Goal: Information Seeking & Learning: Learn about a topic

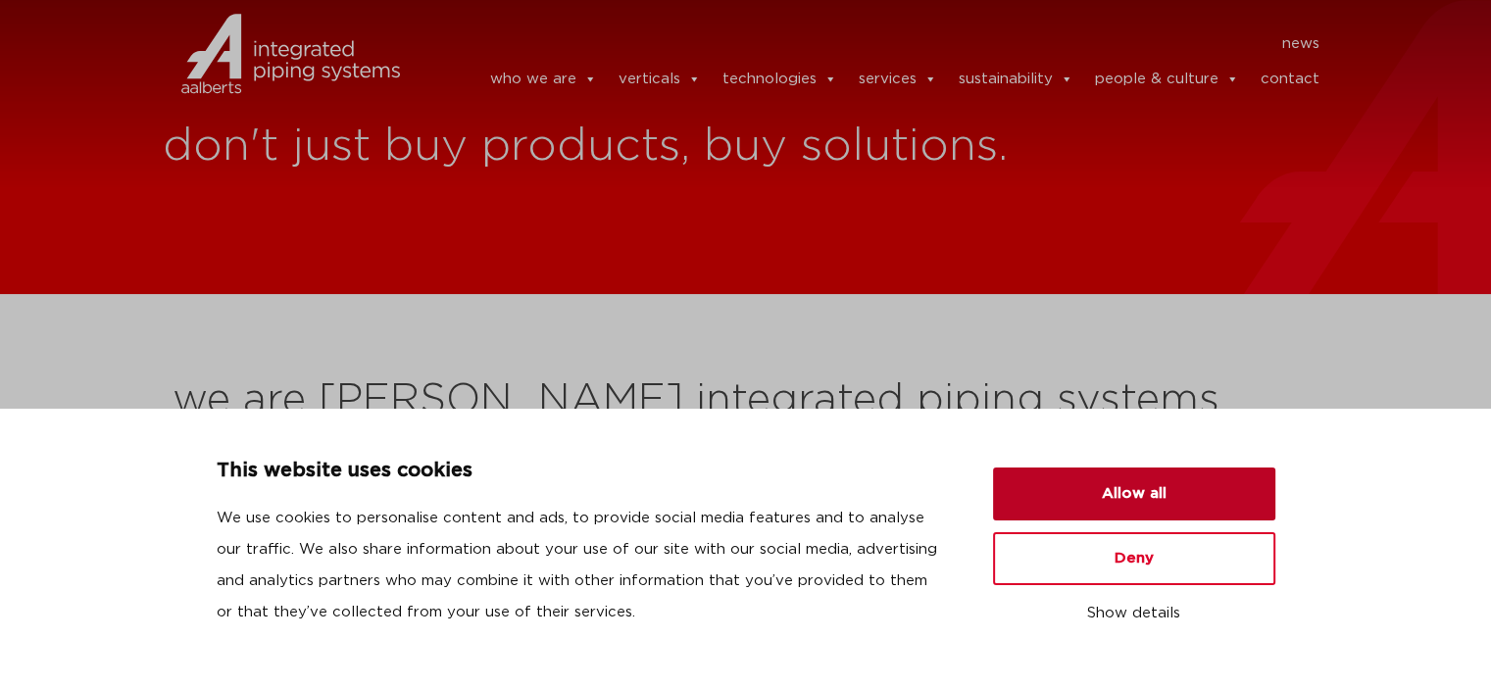
click at [1092, 474] on button "Allow all" at bounding box center [1134, 493] width 282 height 53
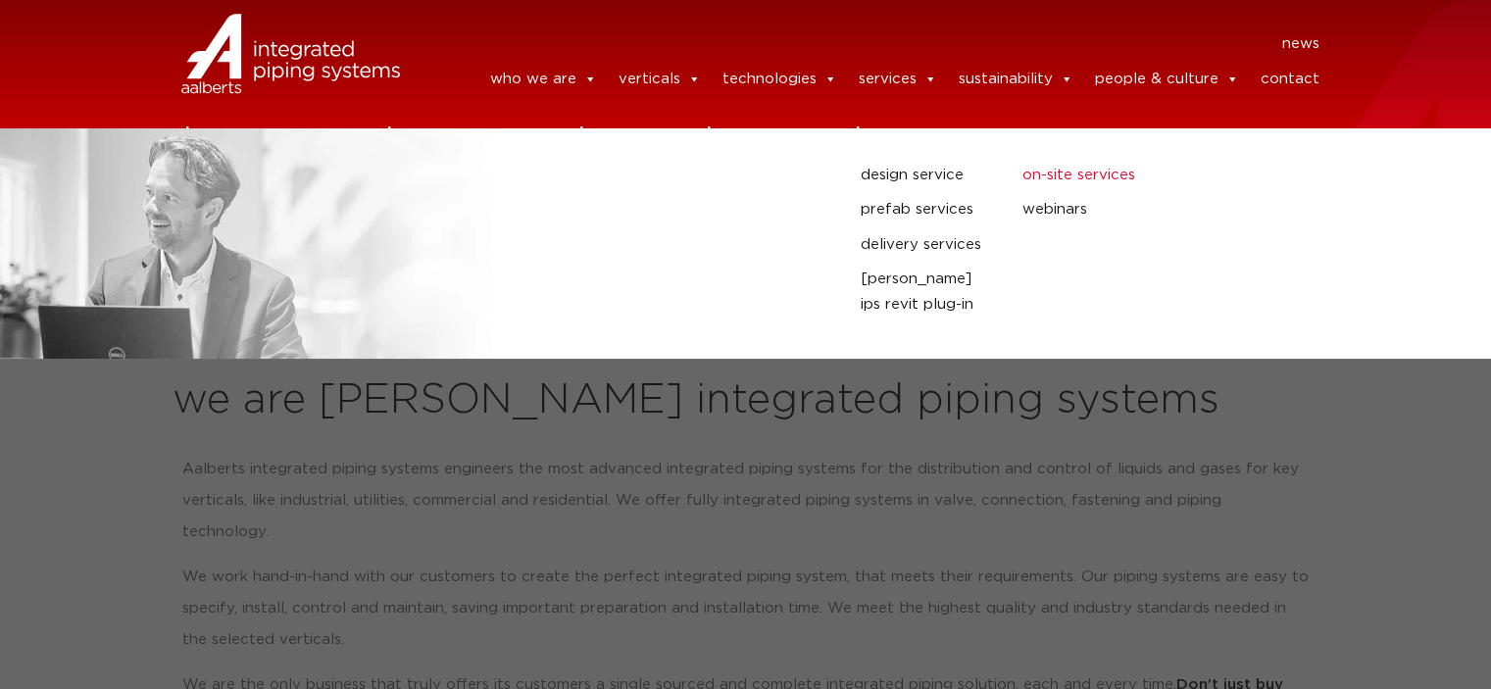
click at [1090, 175] on link "on-site services" at bounding box center [1105, 175] width 167 height 25
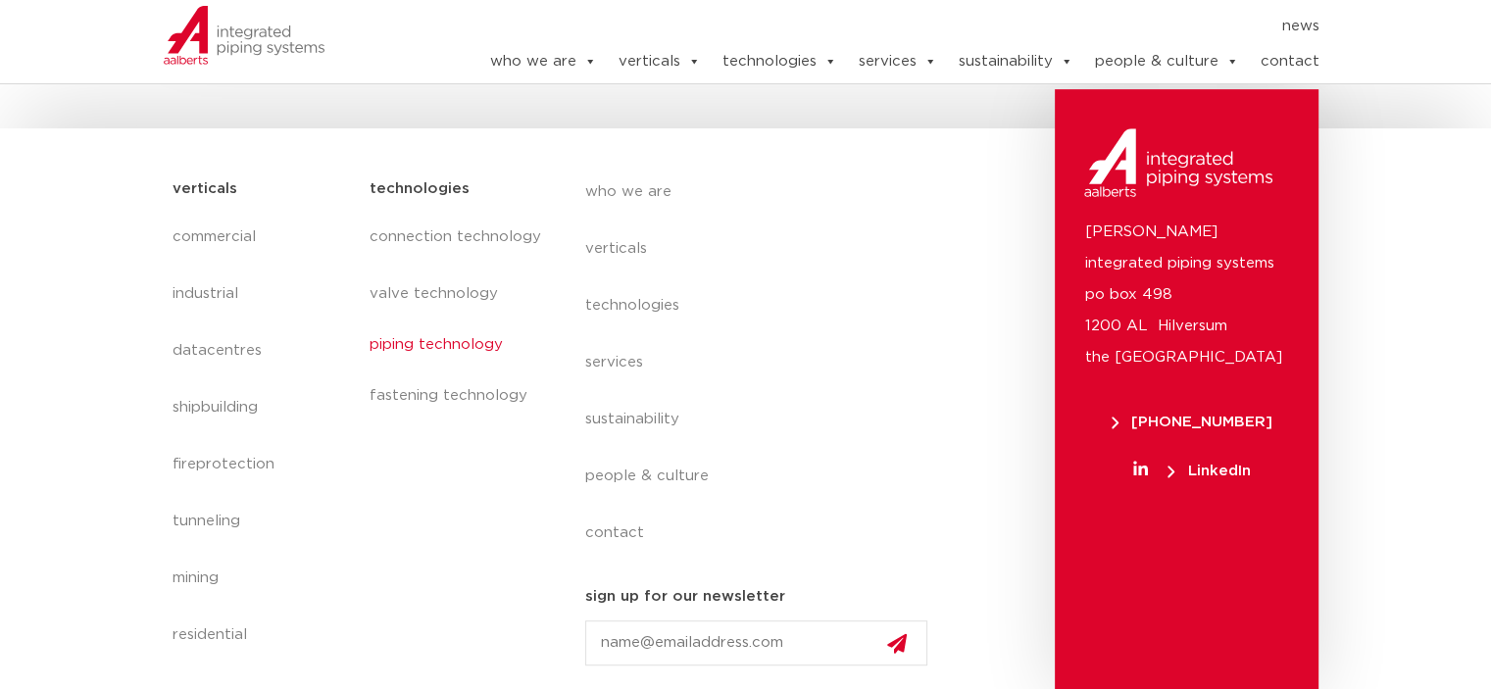
scroll to position [962, 0]
click at [463, 344] on link "piping technology" at bounding box center [456, 343] width 176 height 45
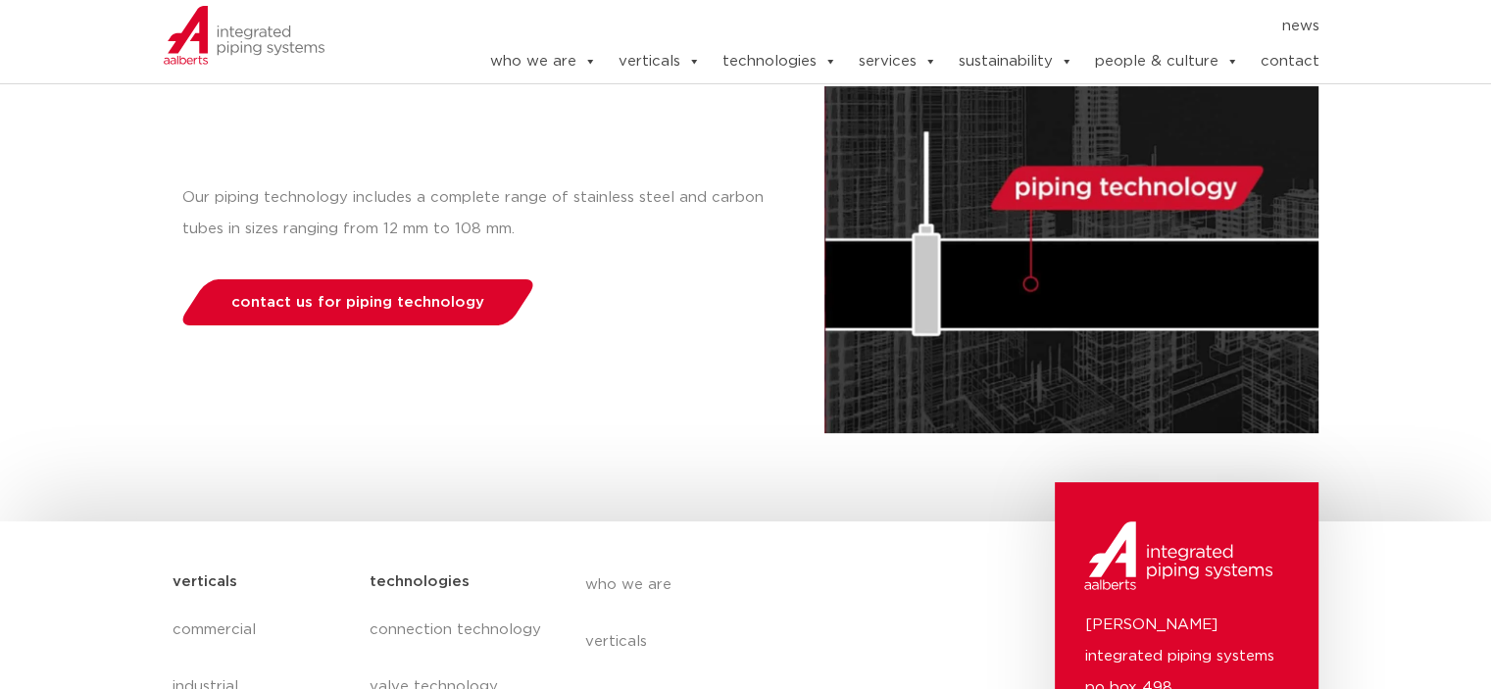
scroll to position [82, 0]
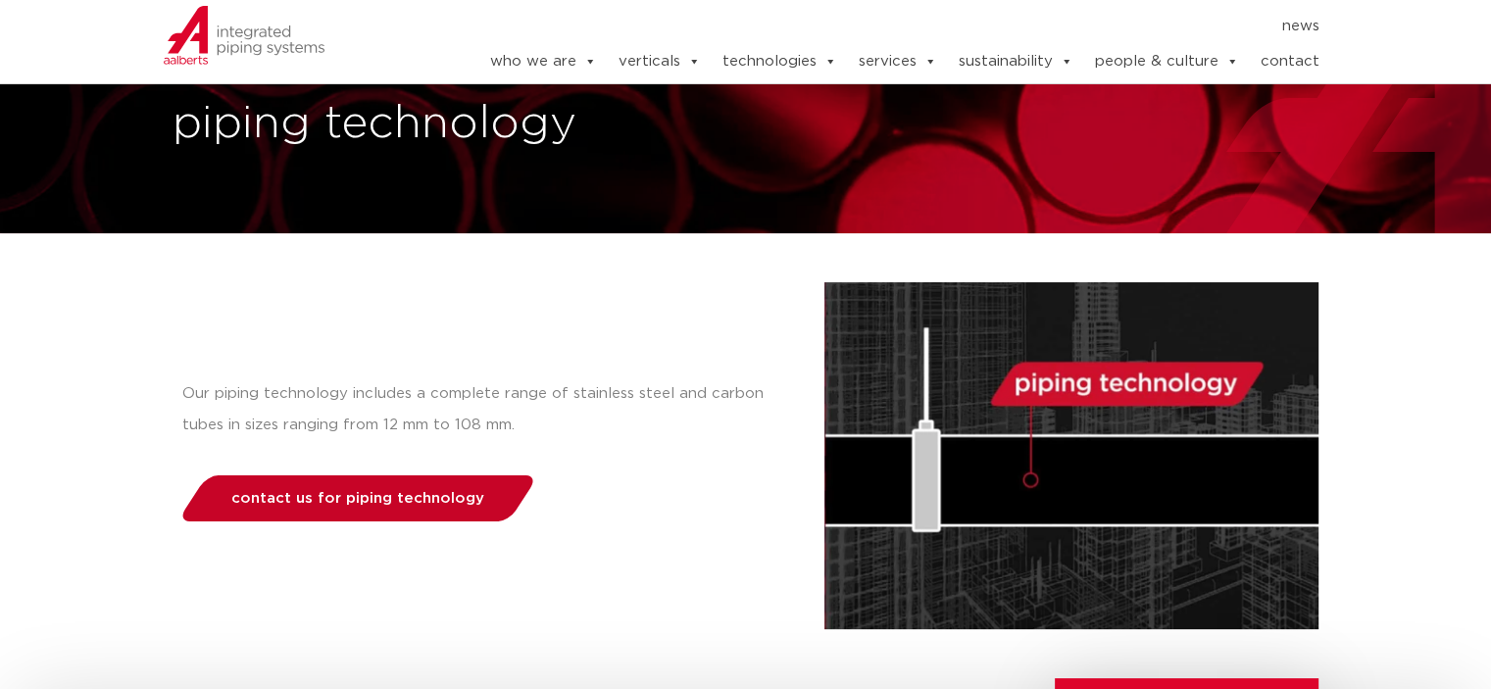
click at [388, 501] on span "contact us for piping technology" at bounding box center [357, 498] width 253 height 15
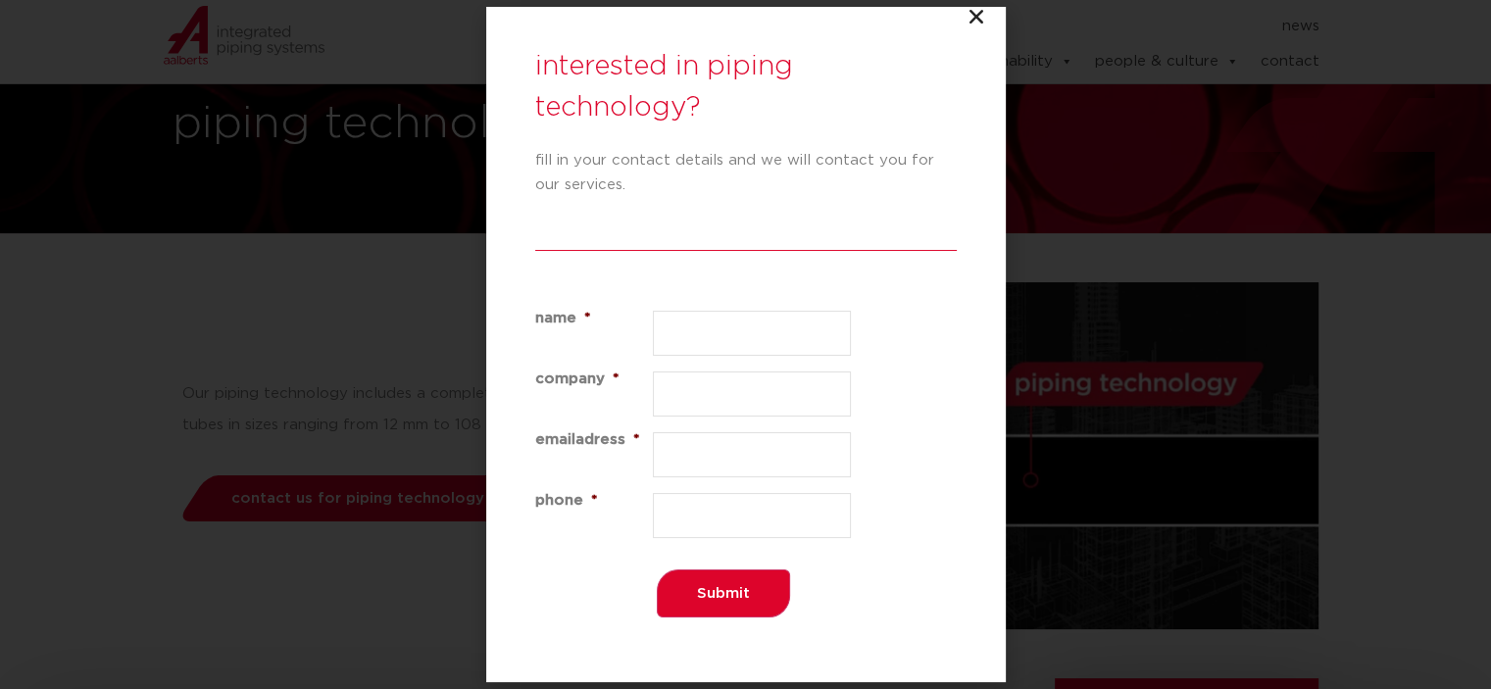
click at [981, 22] on icon "Close" at bounding box center [976, 17] width 20 height 20
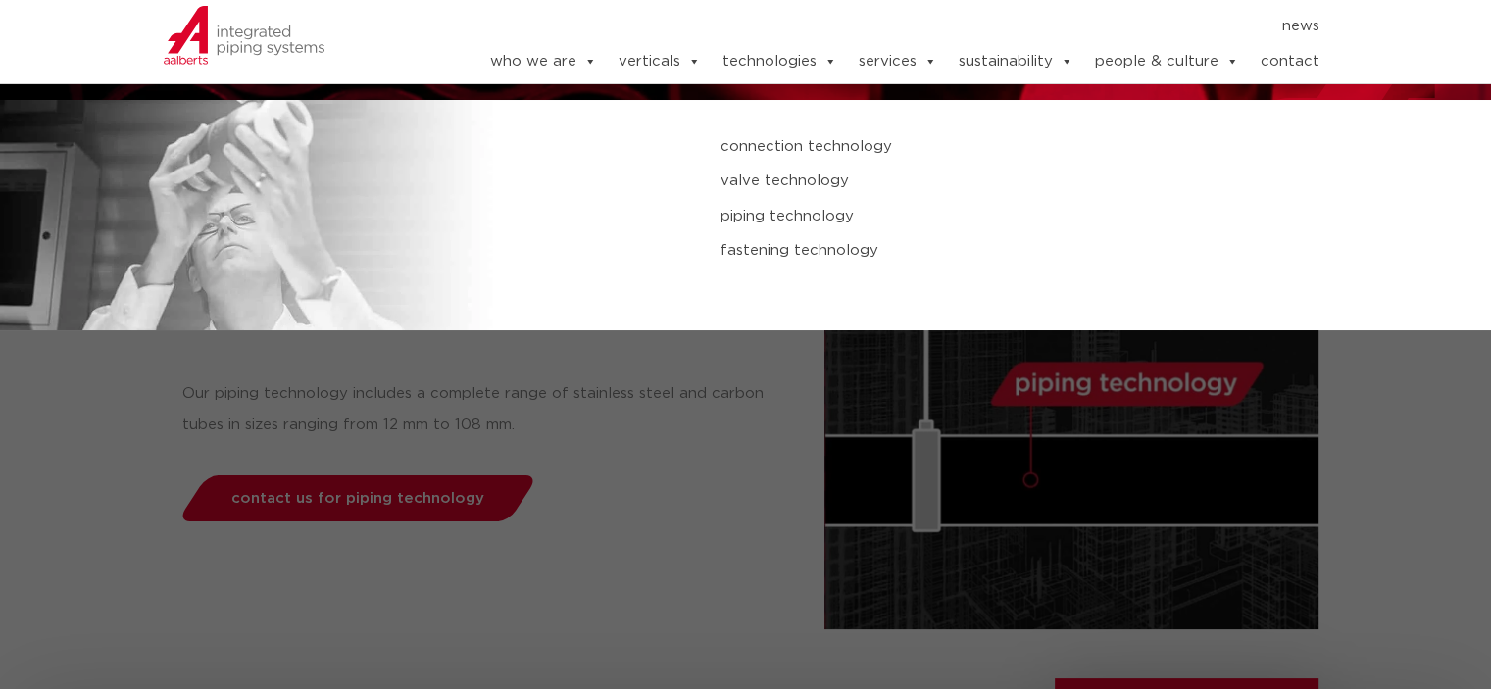
click at [798, 214] on link "piping technology" at bounding box center [1000, 216] width 560 height 25
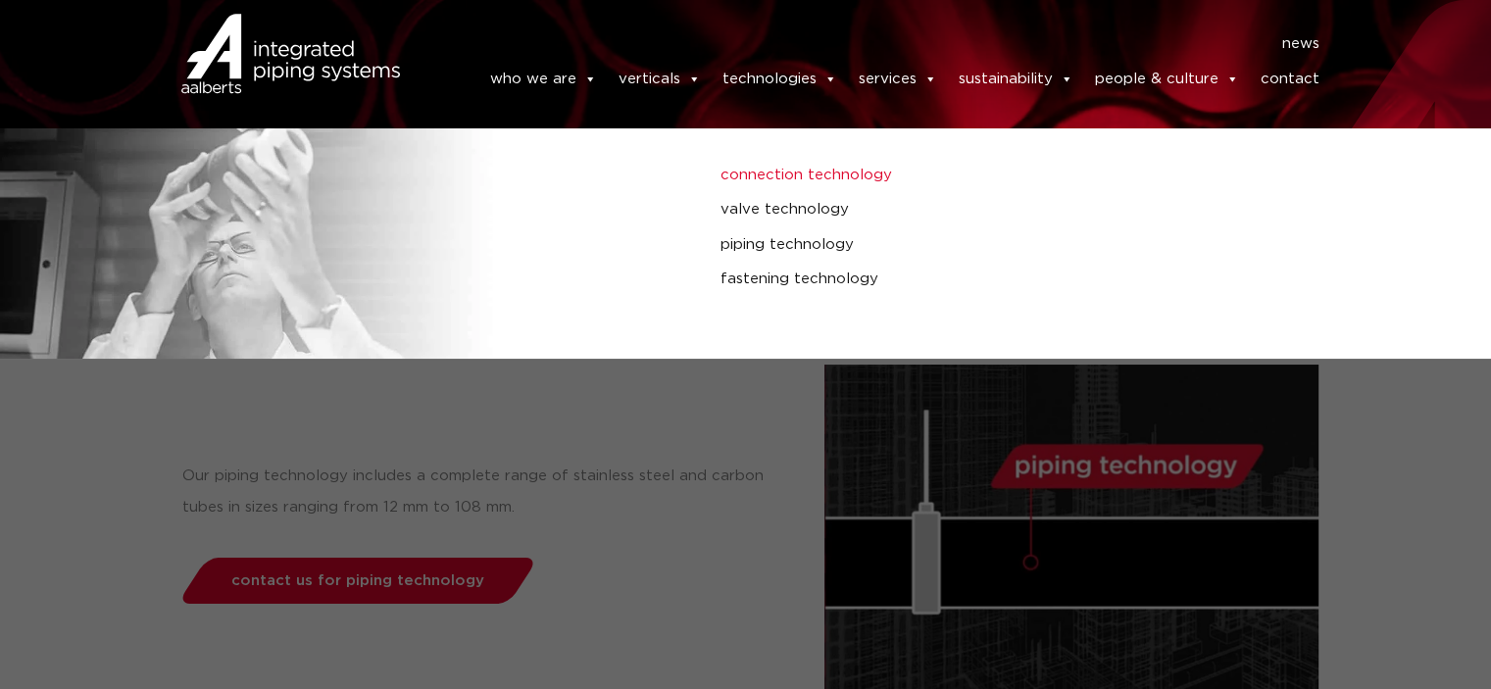
click at [750, 172] on link "connection technology" at bounding box center [1000, 175] width 560 height 25
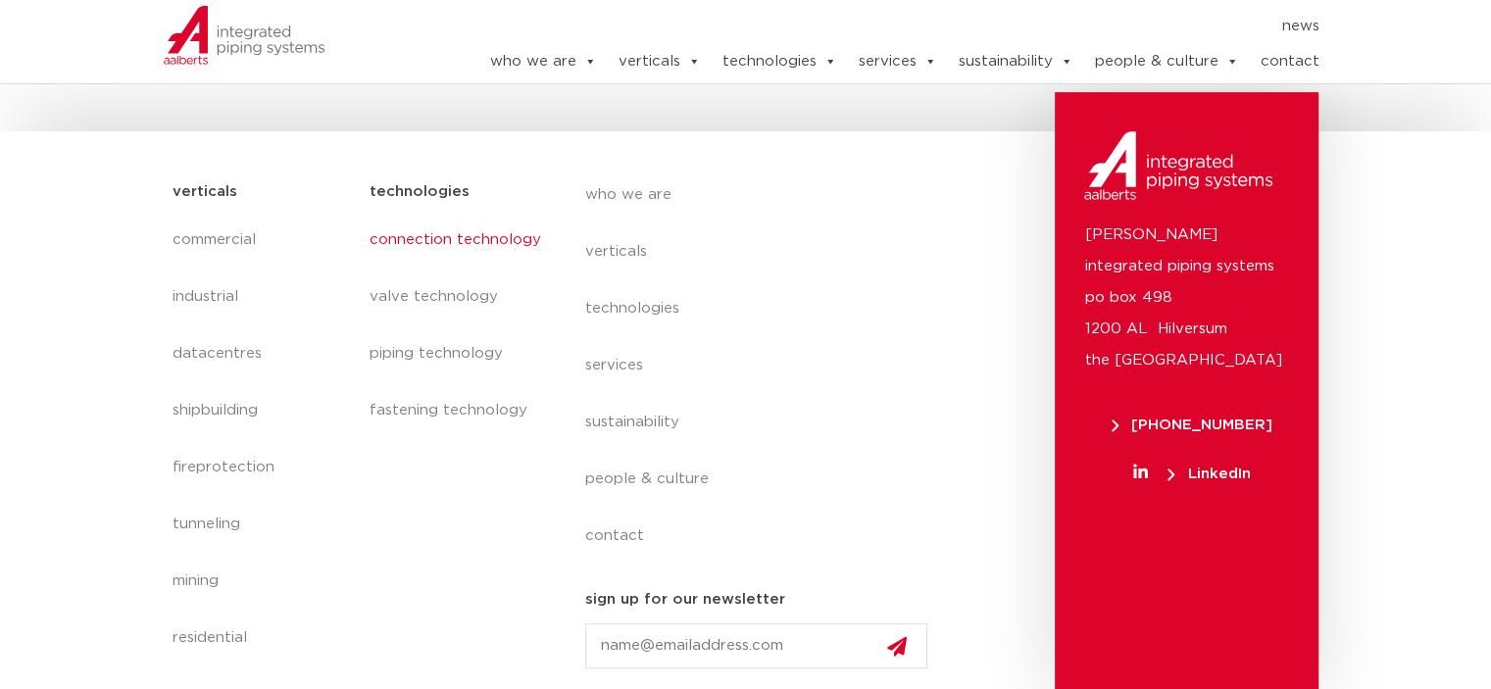
scroll to position [671, 0]
